Goal: Transaction & Acquisition: Download file/media

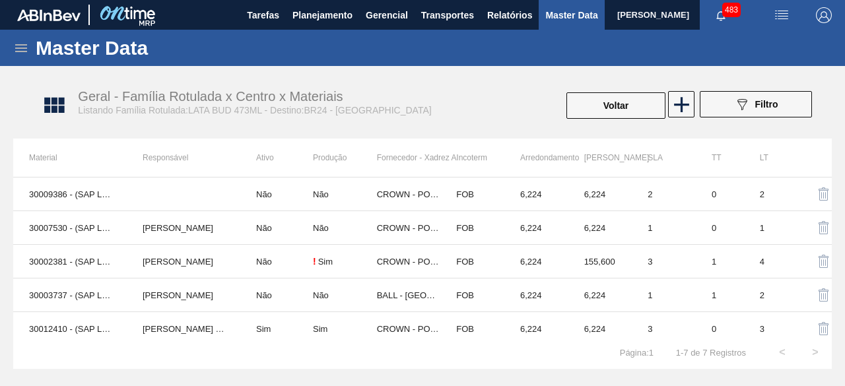
scroll to position [75, 0]
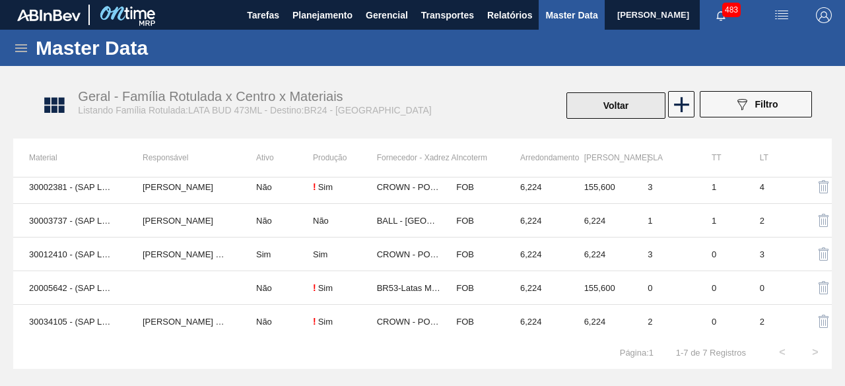
click at [632, 112] on button "Voltar" at bounding box center [615, 105] width 99 height 26
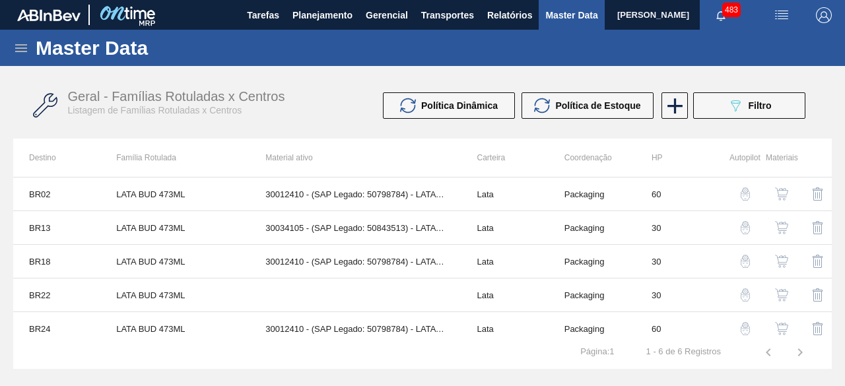
click at [320, 116] on div "Geral - Famílias Rotuladas x Centros Listagem de Famílias Rotuladas x Centros" at bounding box center [249, 102] width 365 height 27
click at [769, 109] on span "Filtro" at bounding box center [760, 105] width 23 height 11
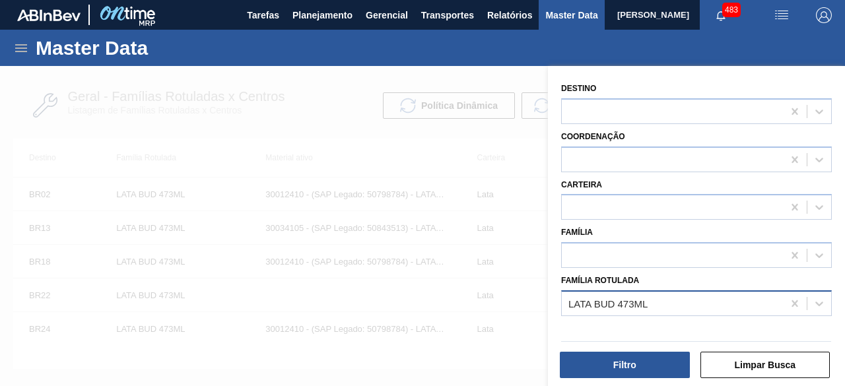
click at [656, 299] on div "LATA BUD 473ML" at bounding box center [672, 303] width 221 height 19
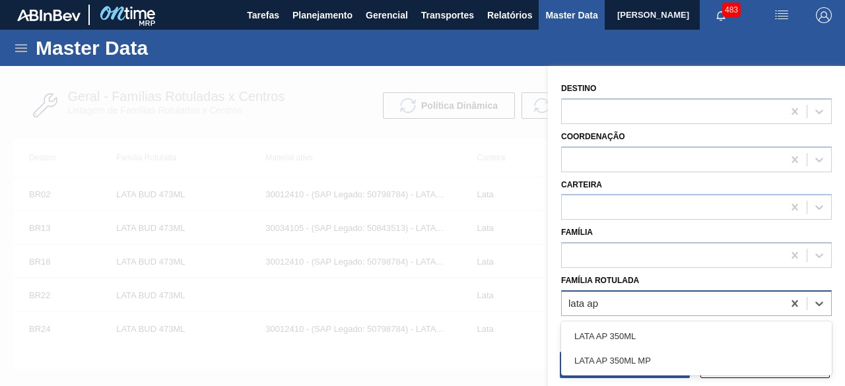
type Rotulada "lata ap 2"
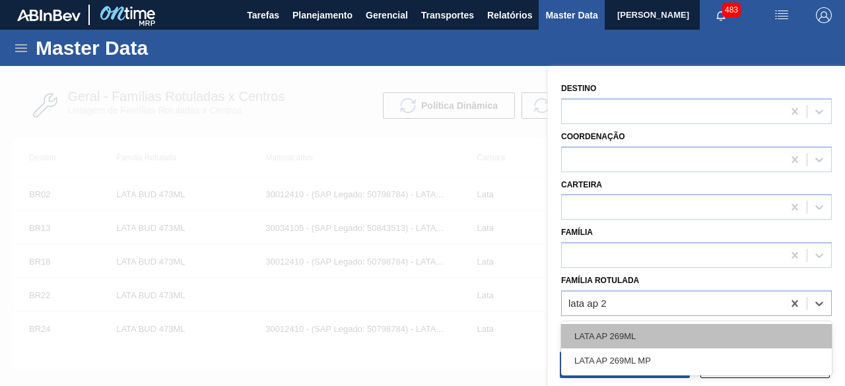
click at [661, 339] on div "LATA AP 269ML" at bounding box center [696, 336] width 271 height 24
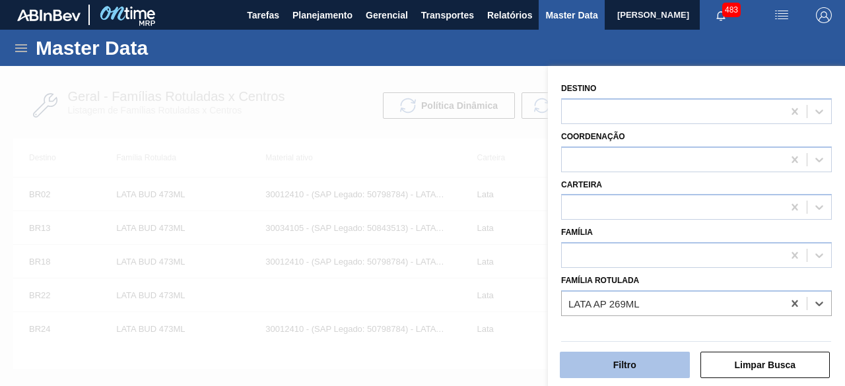
click at [662, 369] on button "Filtro" at bounding box center [625, 365] width 130 height 26
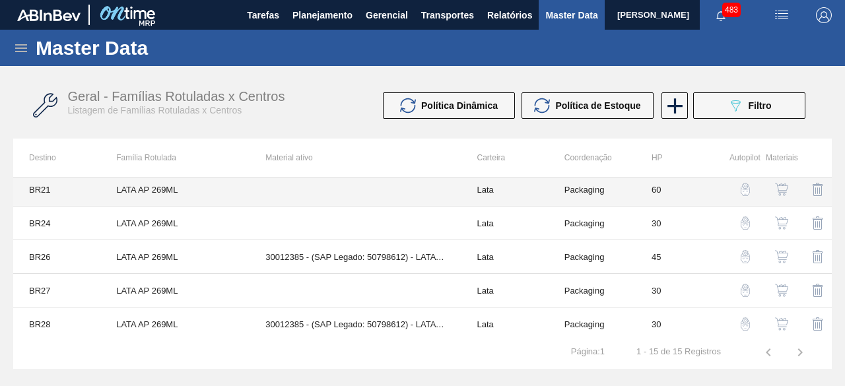
scroll to position [342, 0]
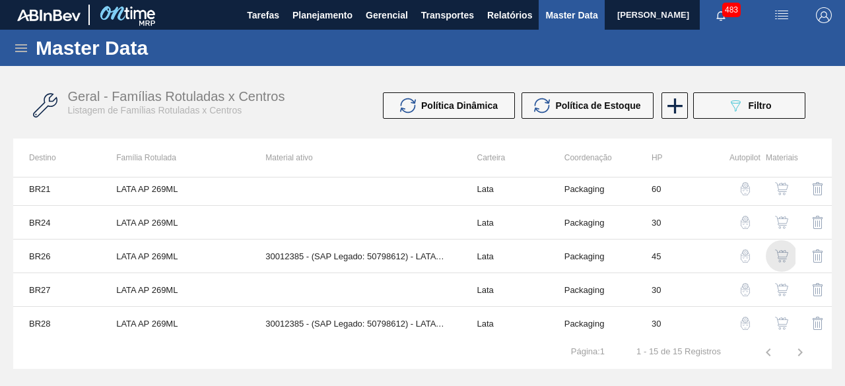
click at [779, 253] on img "button" at bounding box center [781, 256] width 13 height 13
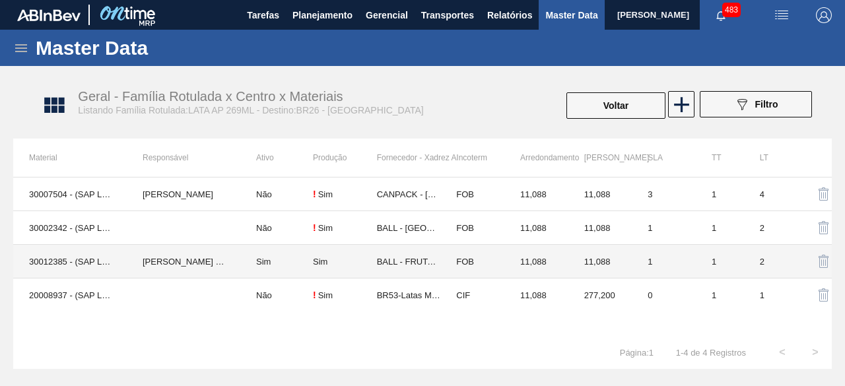
click at [50, 267] on td "30012385 - (SAP Legado: 50798612) - LATA AL. 269ML AP 429" at bounding box center [70, 262] width 114 height 34
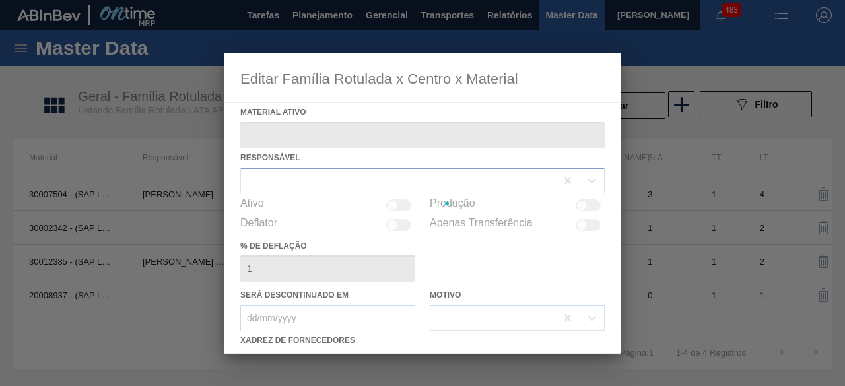
type ativo "30012385 - (SAP Legado: 50798612) - LATA AL. 269ML AP 429"
checkbox input "true"
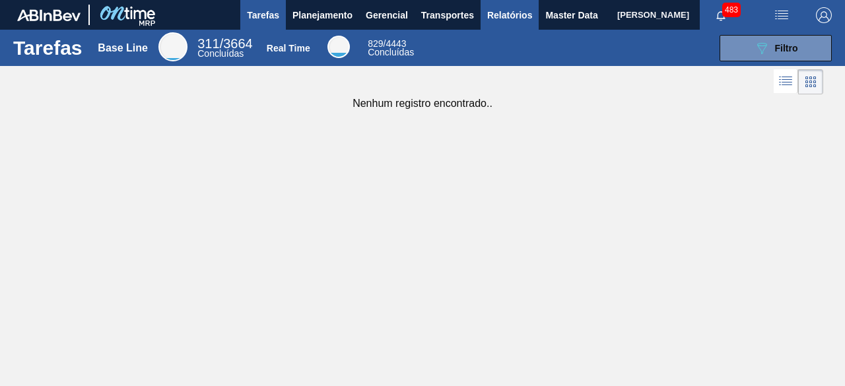
click at [519, 22] on span "Relatórios" at bounding box center [509, 15] width 45 height 16
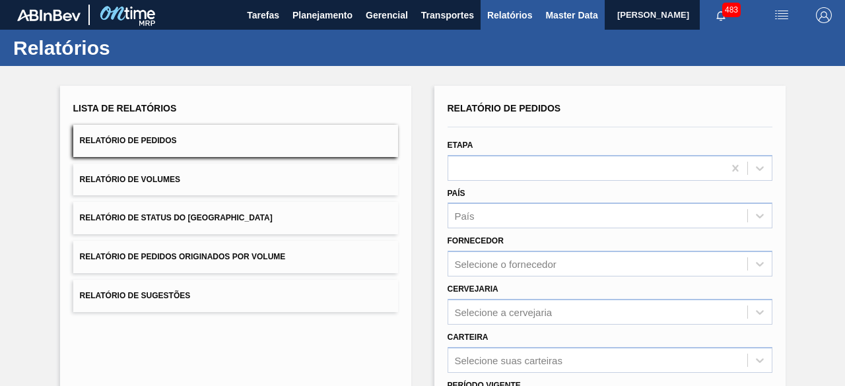
click at [563, 24] on button "Master Data" at bounding box center [571, 15] width 65 height 30
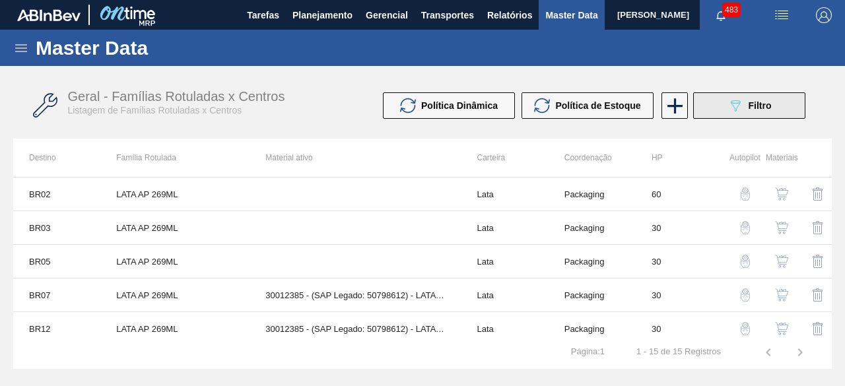
click at [712, 108] on button "089F7B8B-B2A5-4AFE-B5C0-19BA573D28AC Filtro" at bounding box center [749, 105] width 112 height 26
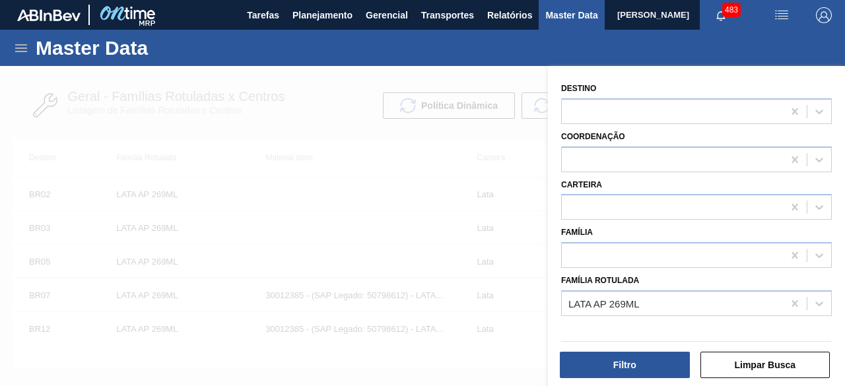
click at [345, 175] on div at bounding box center [422, 259] width 845 height 386
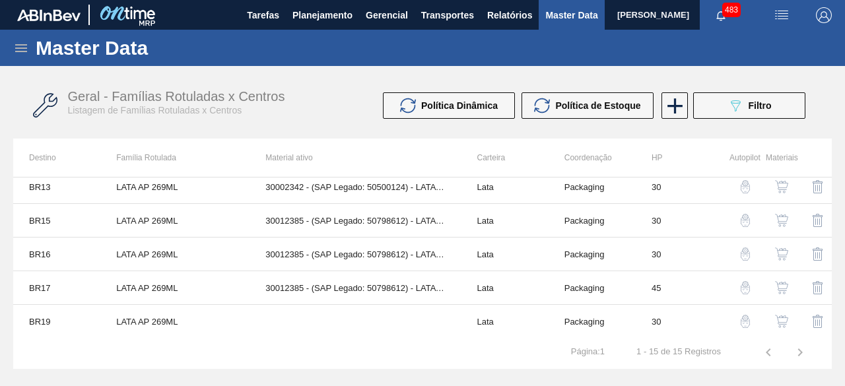
scroll to position [264, 0]
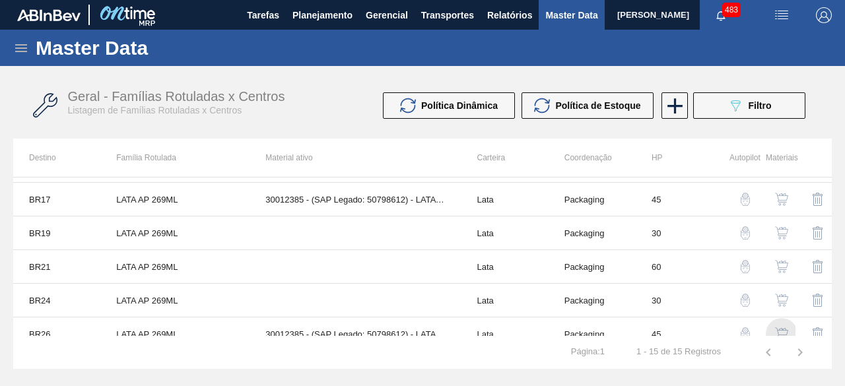
click at [782, 328] on img "button" at bounding box center [781, 333] width 13 height 13
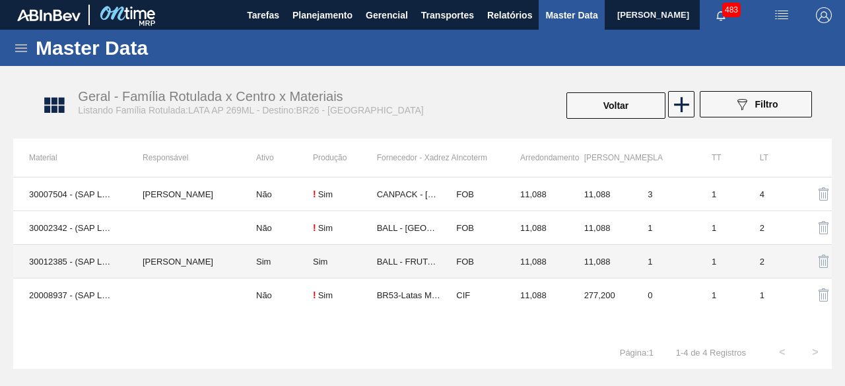
click at [71, 264] on td "30012385 - (SAP Legado: 50798612) - LATA AL. 269ML AP 429" at bounding box center [70, 262] width 114 height 34
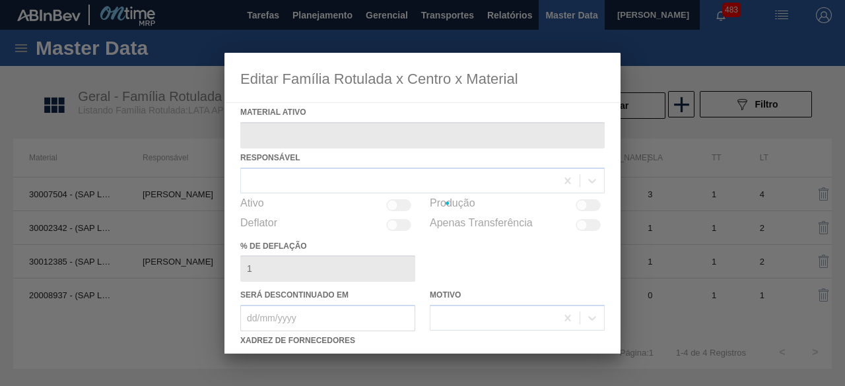
type ativo "30012385 - (SAP Legado: 50798612) - LATA AL. 269ML AP 429"
checkbox input "true"
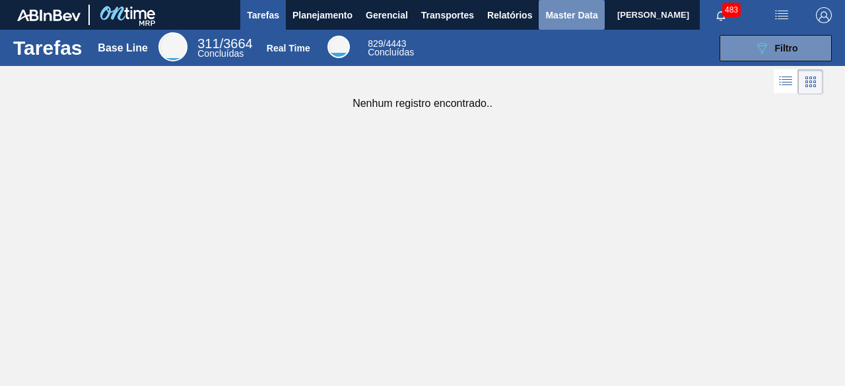
click at [566, 18] on span "Master Data" at bounding box center [571, 15] width 52 height 16
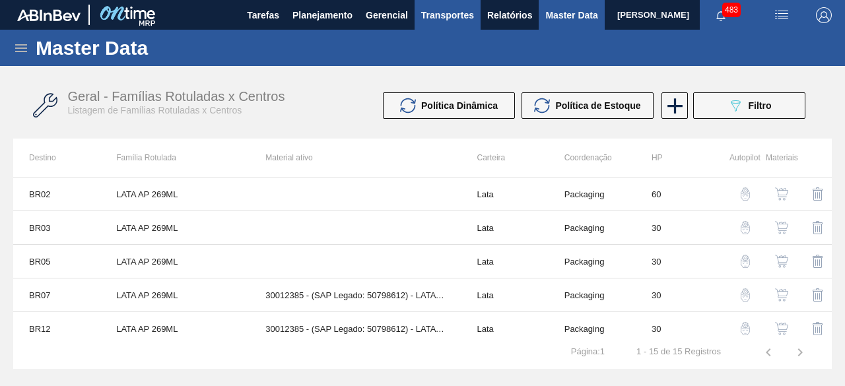
drag, startPoint x: 503, startPoint y: 25, endPoint x: 431, endPoint y: 13, distance: 72.9
click at [504, 24] on button "Relatórios" at bounding box center [510, 15] width 58 height 30
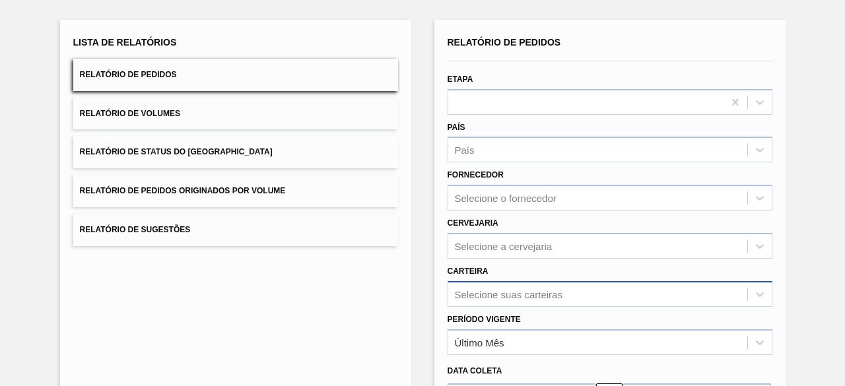
scroll to position [194, 0]
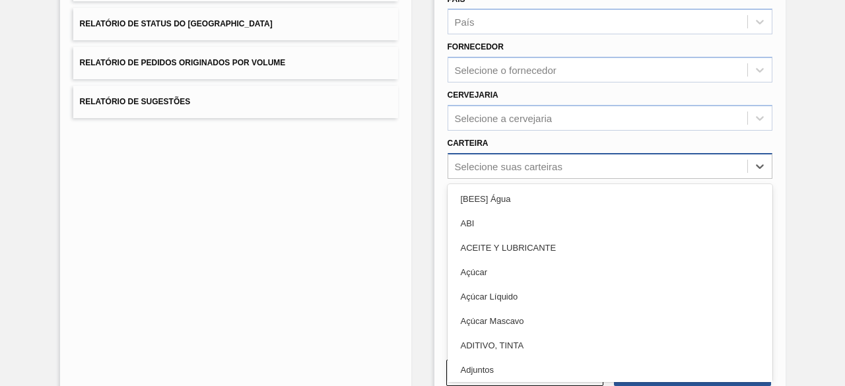
click at [598, 179] on div "option Açúcar Líquido focused, 5 of 101. 101 results available. Use Up and Down…" at bounding box center [610, 166] width 325 height 26
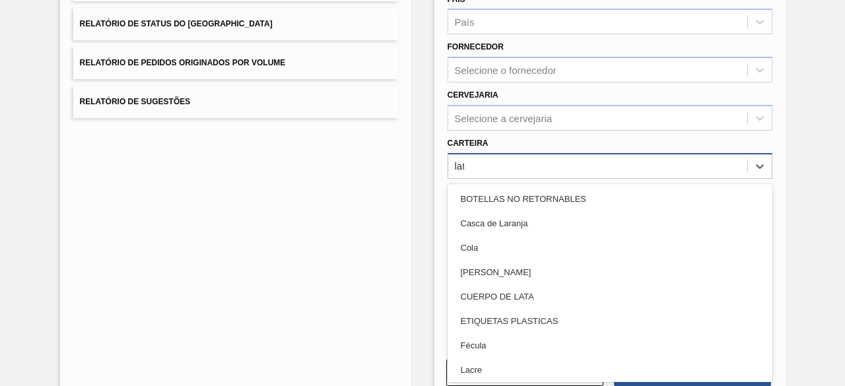
type input "lata"
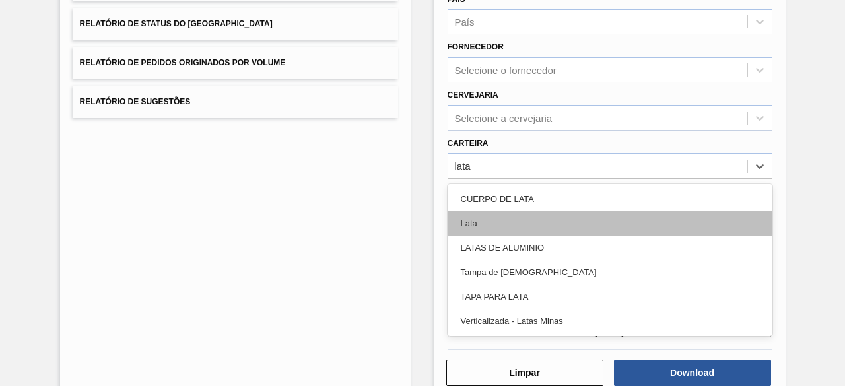
click at [565, 225] on div "Lata" at bounding box center [610, 223] width 325 height 24
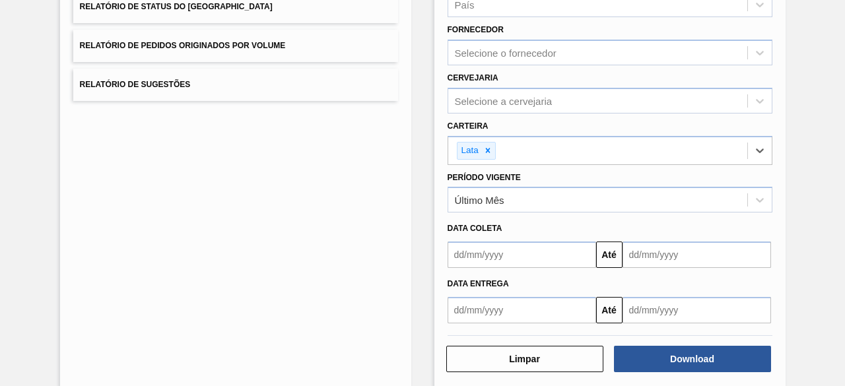
scroll to position [226, 0]
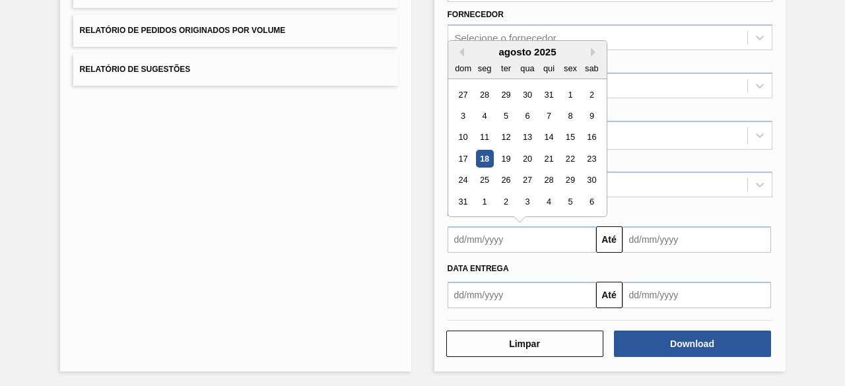
click at [564, 228] on input "text" at bounding box center [522, 239] width 149 height 26
drag, startPoint x: 483, startPoint y: 155, endPoint x: 638, endPoint y: 201, distance: 162.5
click at [482, 155] on div "18" at bounding box center [484, 159] width 18 height 18
type input "18/08/2025"
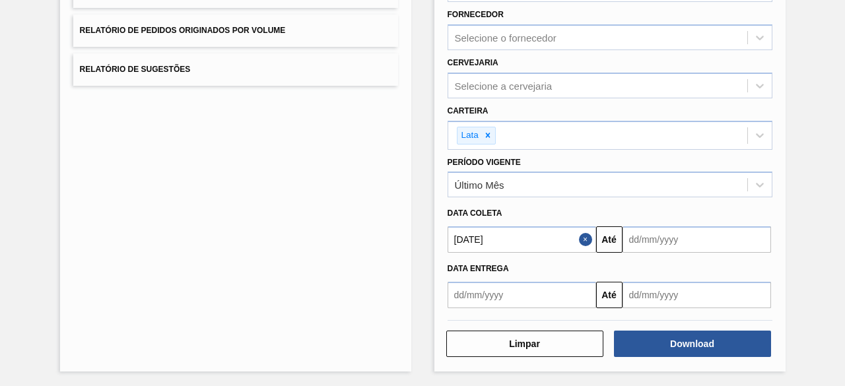
drag, startPoint x: 676, startPoint y: 235, endPoint x: 679, endPoint y: 221, distance: 14.1
click at [676, 234] on input "text" at bounding box center [697, 239] width 149 height 26
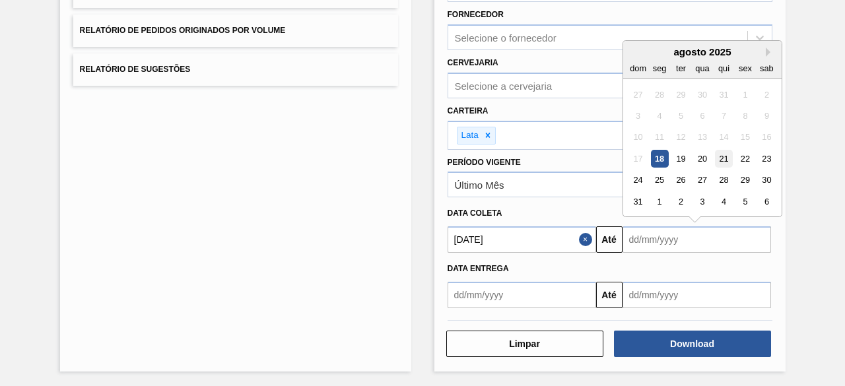
click at [719, 158] on div "21" at bounding box center [723, 159] width 18 height 18
type input "21/08/2025"
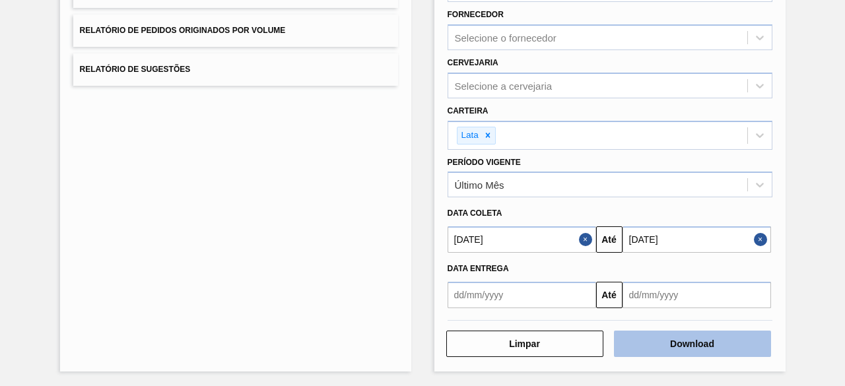
click at [724, 341] on button "Download" at bounding box center [692, 344] width 157 height 26
